Goal: Transaction & Acquisition: Purchase product/service

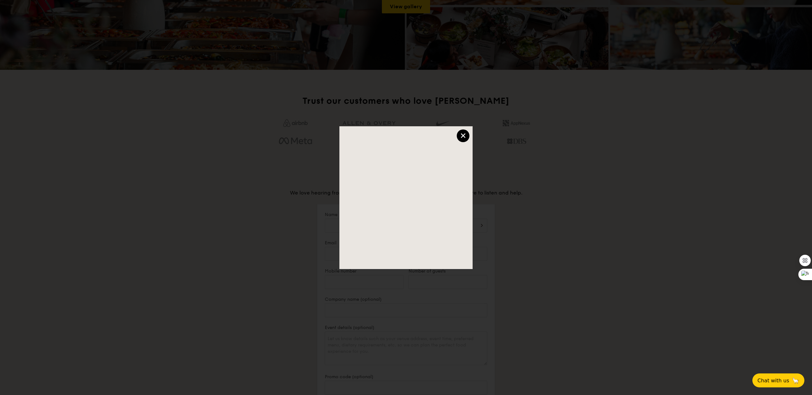
click at [464, 138] on div "×" at bounding box center [463, 135] width 13 height 13
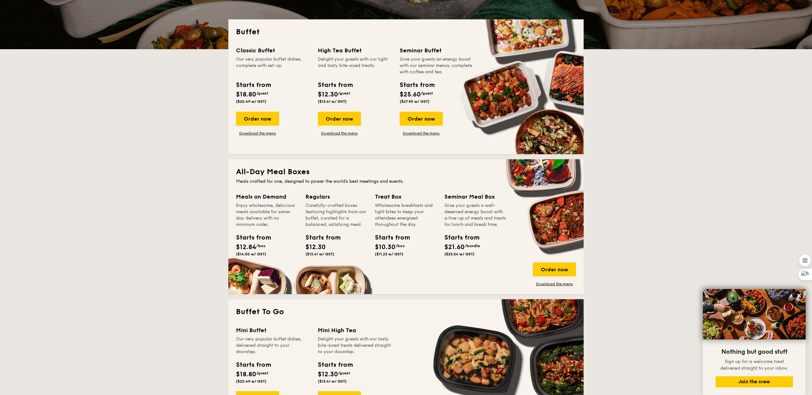
scroll to position [128, 0]
click at [268, 134] on link "Download the menu" at bounding box center [257, 133] width 43 height 5
click at [264, 119] on div "Order now" at bounding box center [257, 119] width 43 height 14
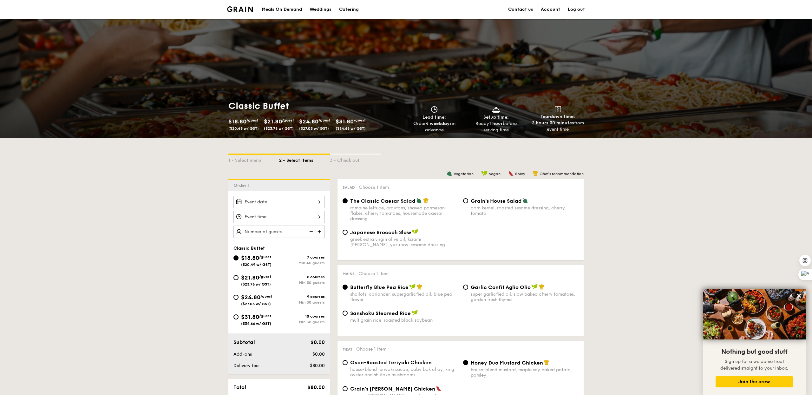
click at [354, 9] on div "Catering" at bounding box center [349, 9] width 20 height 19
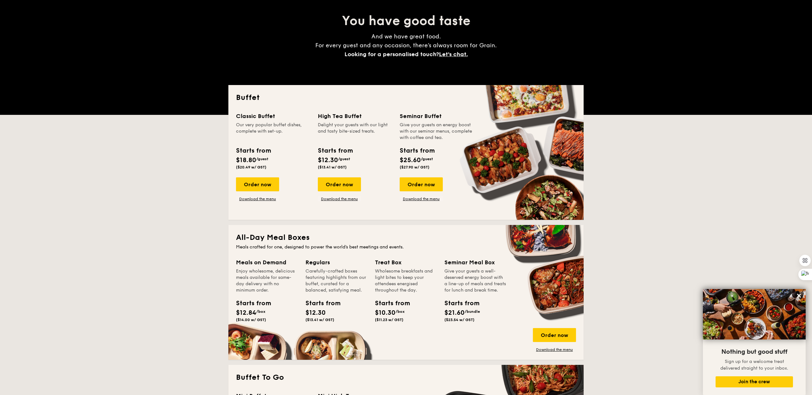
scroll to position [64, 0]
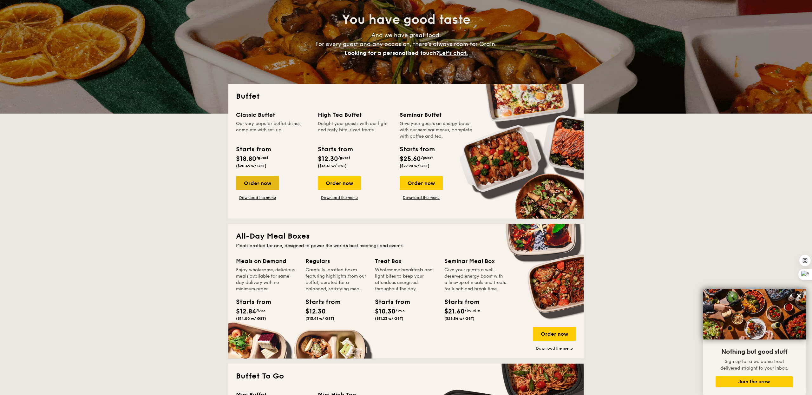
click at [262, 187] on div "Order now" at bounding box center [257, 183] width 43 height 14
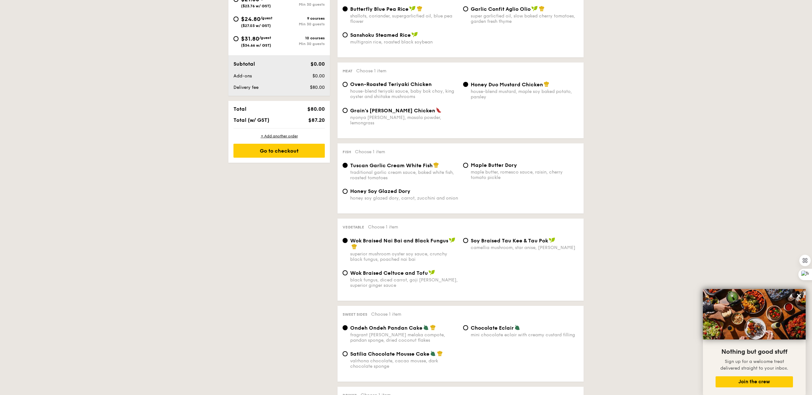
scroll to position [277, 0]
